Goal: Information Seeking & Learning: Compare options

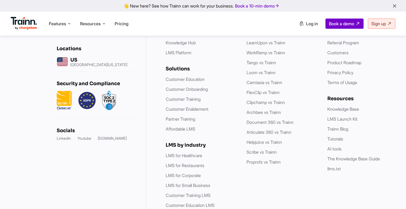
scroll to position [1599, 0]
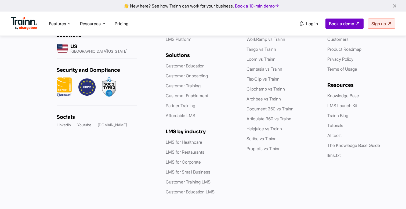
click at [274, 169] on div "The World vs Trainn Skilljar vs Trainn Northpass vs Trainn LearnUpon vs Trainn …" at bounding box center [282, 95] width 70 height 199
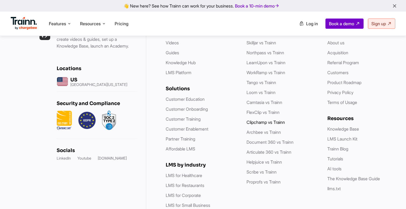
scroll to position [1557, 0]
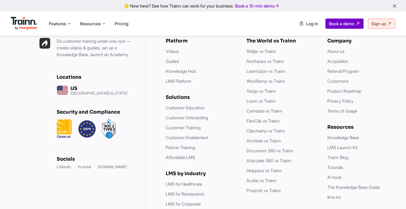
click at [278, 99] on ul "Skilljar vs Trainn Northpass vs Trainn LearnUpon vs Trainn WorkRamp vs Trainn T…" at bounding box center [282, 121] width 70 height 146
click at [278, 108] on link "Camtasia vs Trainn" at bounding box center [265, 110] width 36 height 5
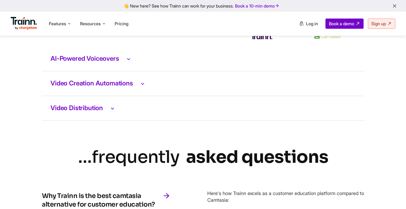
scroll to position [1141, 0]
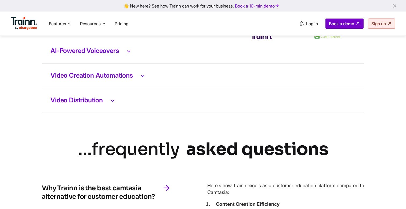
click at [132, 55] on icon at bounding box center [129, 51] width 6 height 7
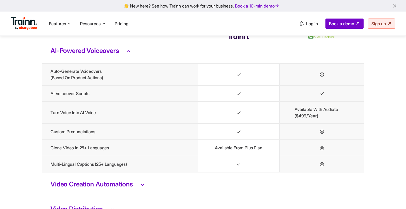
click at [132, 55] on icon at bounding box center [129, 51] width 6 height 7
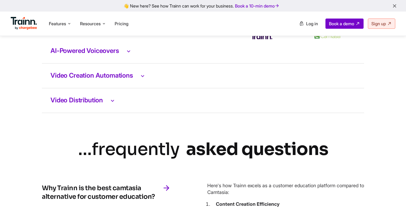
click at [133, 85] on td "Video Creation Automations" at bounding box center [203, 75] width 323 height 25
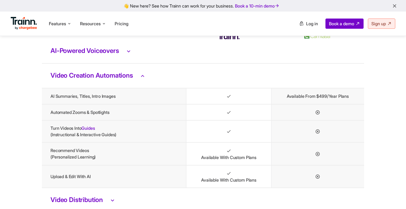
click at [133, 85] on td "Video Creation Automations" at bounding box center [203, 75] width 323 height 25
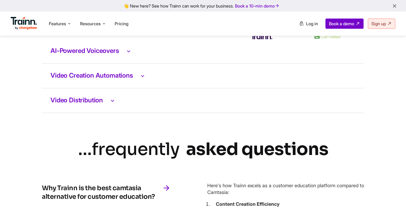
click at [114, 104] on icon at bounding box center [112, 100] width 6 height 7
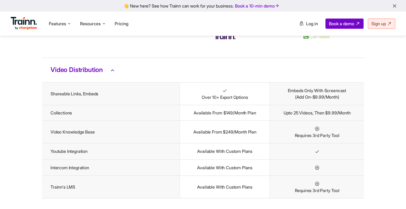
scroll to position [1173, 0]
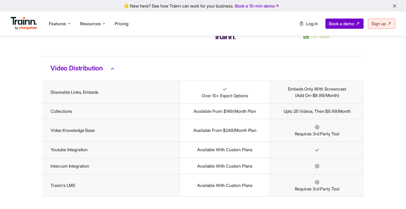
click at [113, 72] on icon at bounding box center [112, 68] width 6 height 7
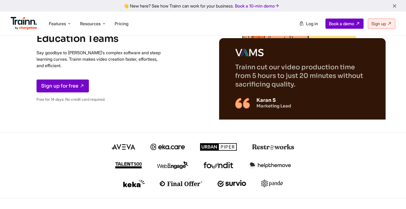
scroll to position [0, 0]
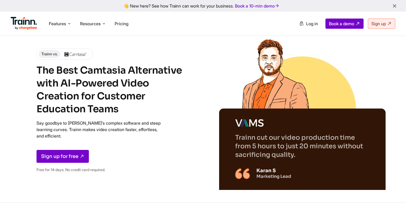
click at [178, 64] on div "Trainn vs. The Best Camtasia Alternative with AI-Powered Video Creation for Cus…" at bounding box center [115, 112] width 156 height 128
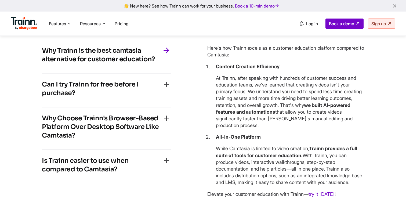
scroll to position [1278, 0]
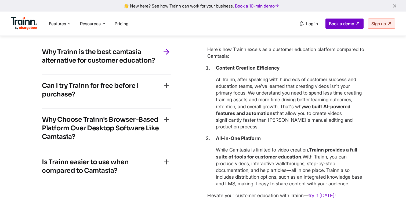
click at [169, 90] on icon "button" at bounding box center [166, 85] width 9 height 9
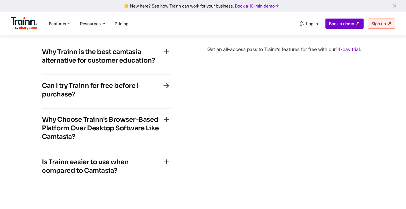
click at [169, 90] on icon "button" at bounding box center [166, 85] width 9 height 9
click at [166, 124] on icon "button" at bounding box center [166, 119] width 9 height 9
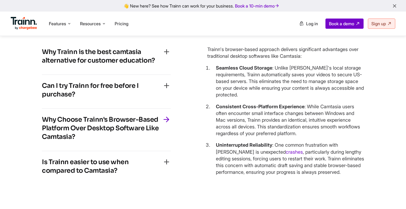
click at [168, 166] on icon "button" at bounding box center [166, 162] width 9 height 9
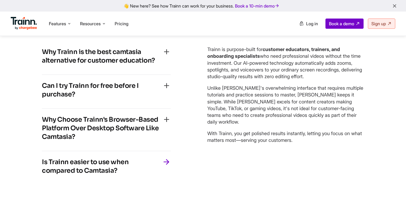
click at [166, 124] on icon "button" at bounding box center [166, 119] width 9 height 9
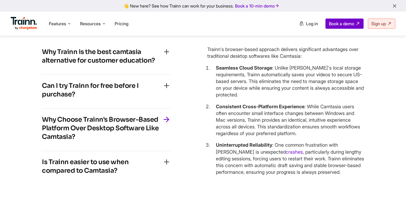
click at [166, 90] on icon "button" at bounding box center [166, 85] width 9 height 9
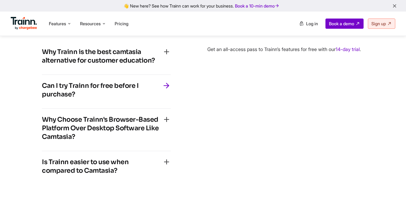
click at [167, 56] on icon "button" at bounding box center [166, 52] width 9 height 9
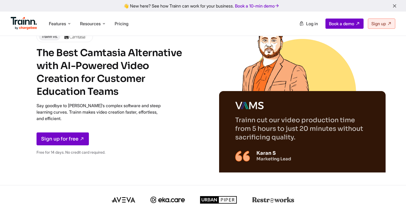
scroll to position [0, 0]
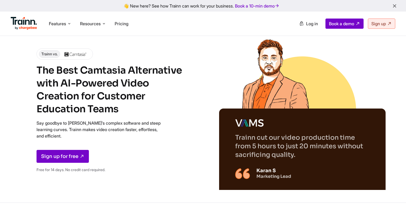
click at [216, 25] on ul "Product Videos Guides Knowledge Hub LMS Platform Usecases Customer Education Cu…" at bounding box center [299, 24] width 192 height 10
click at [216, 26] on ul "Product Videos Guides Knowledge Hub LMS Platform Usecases Customer Education Cu…" at bounding box center [299, 24] width 192 height 10
